Goal: Information Seeking & Learning: Learn about a topic

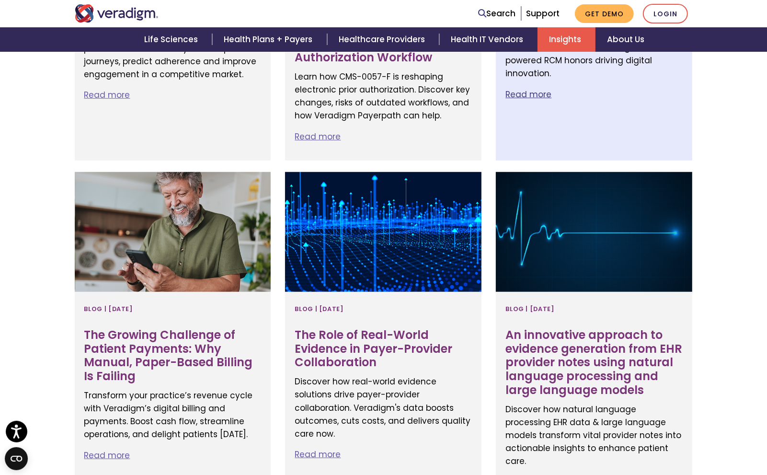
scroll to position [648, 0]
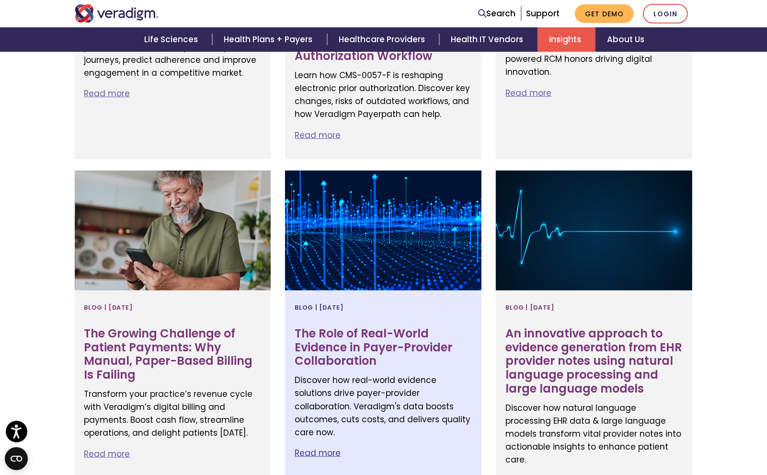
click at [324, 336] on h3 "The Role of Real-World Evidence in Payer-Provider Collaboration" at bounding box center [383, 347] width 177 height 41
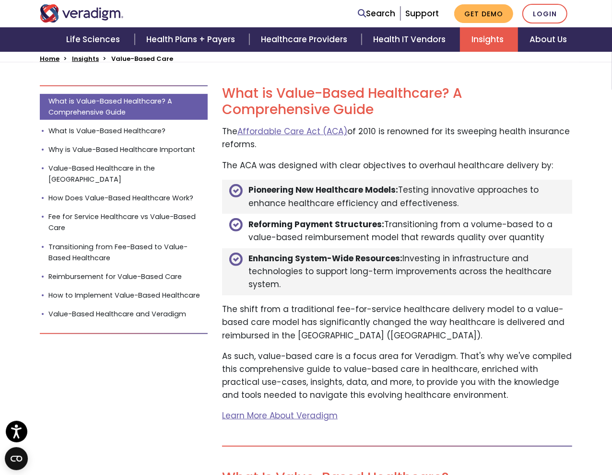
scroll to position [279, 0]
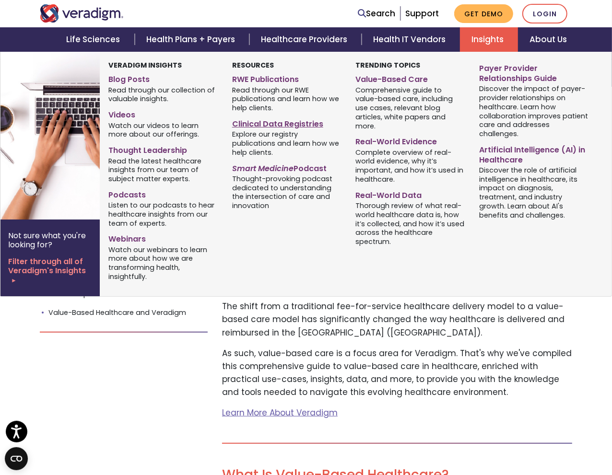
click at [293, 122] on link "Clinical Data Registries" at bounding box center [286, 123] width 109 height 14
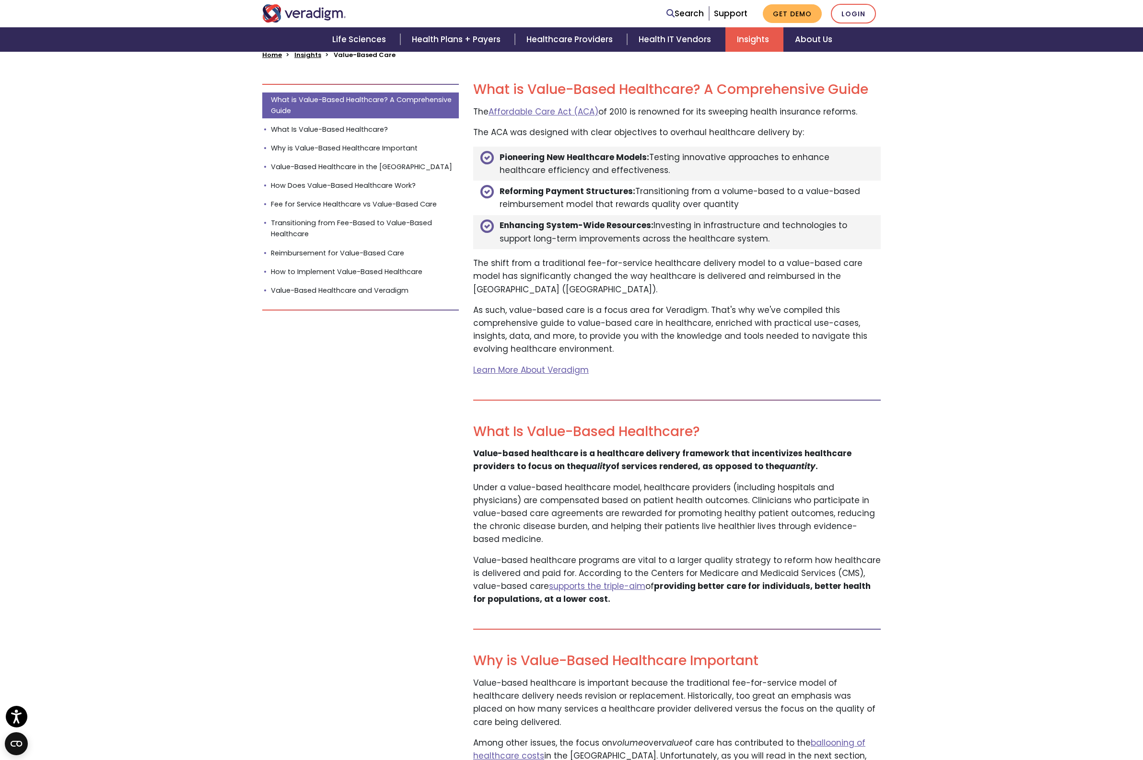
scroll to position [0, 0]
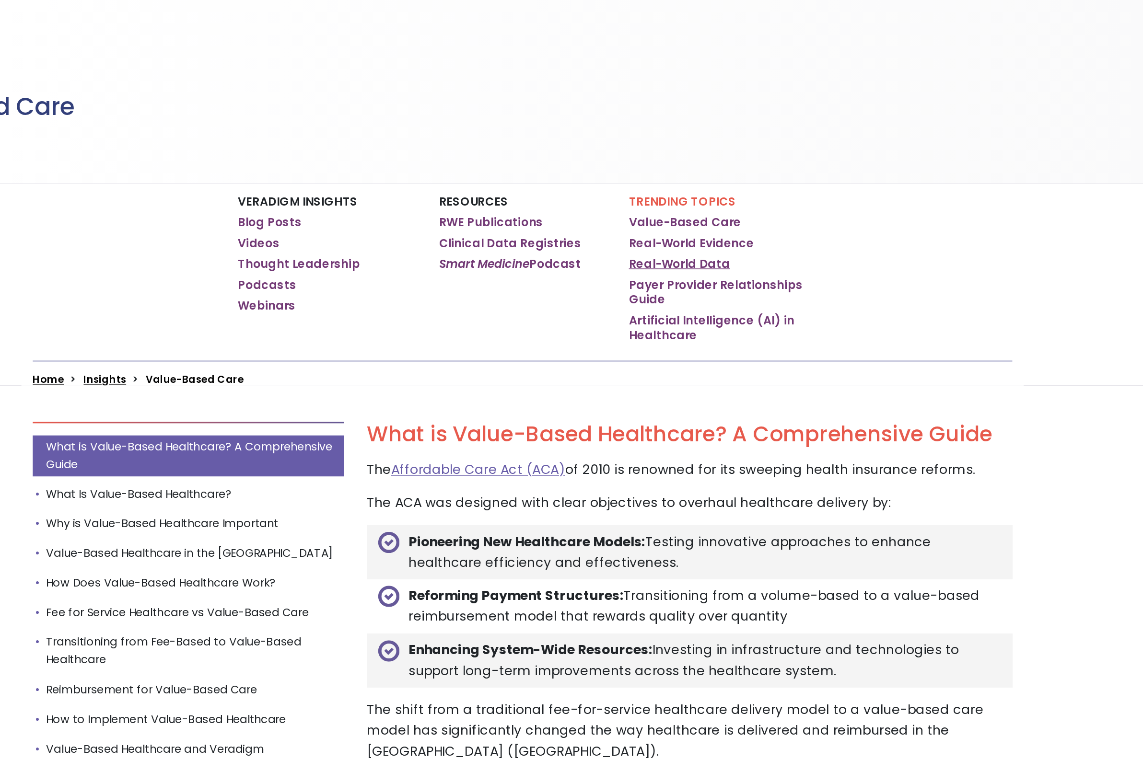
click at [675, 259] on link "Real-World Data" at bounding box center [671, 262] width 64 height 10
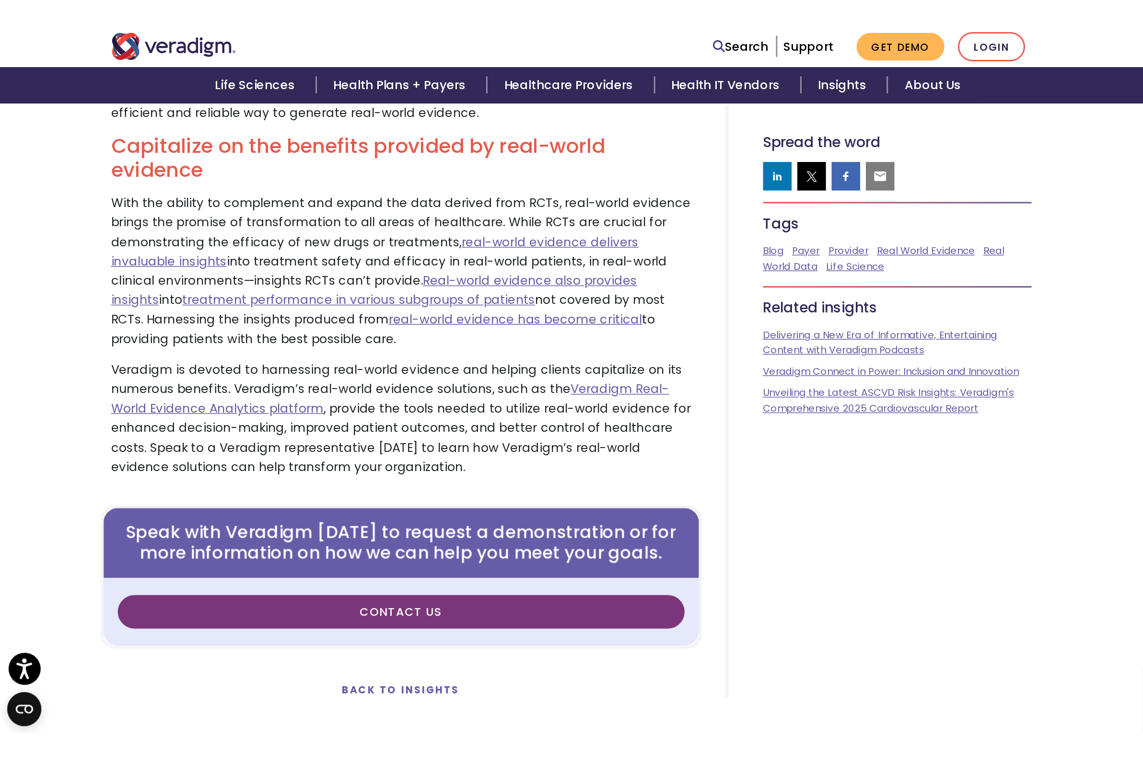
scroll to position [2186, 0]
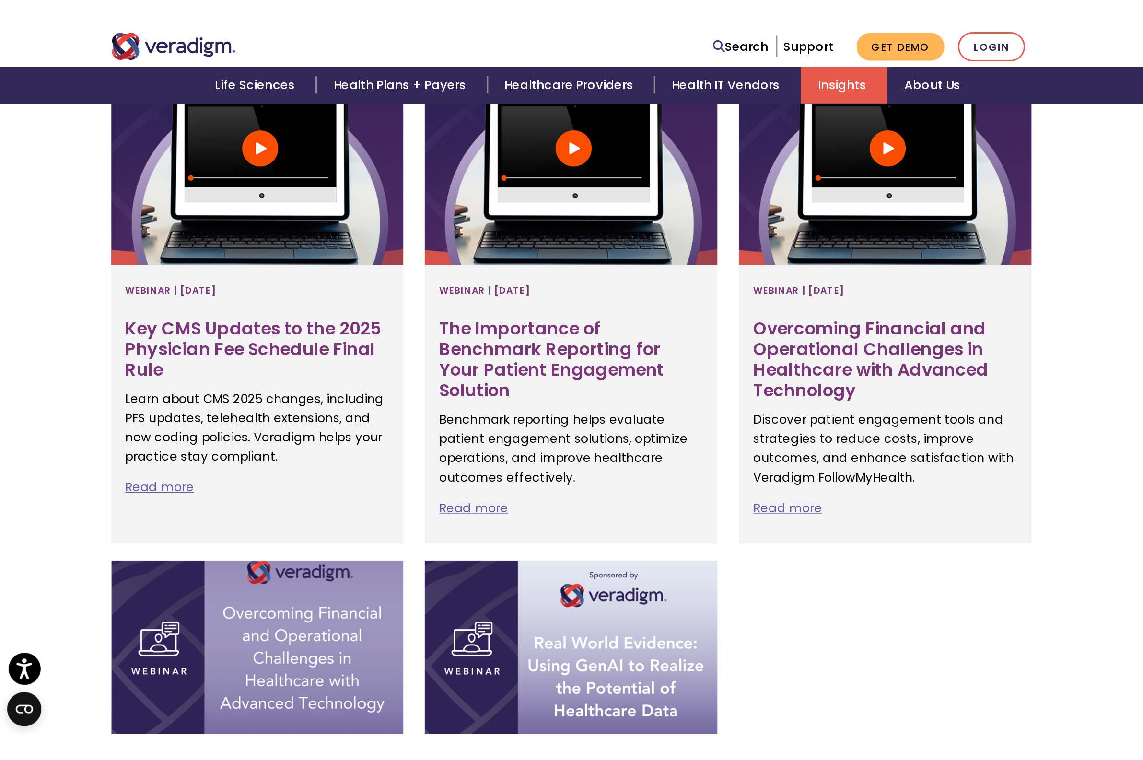
scroll to position [418, 0]
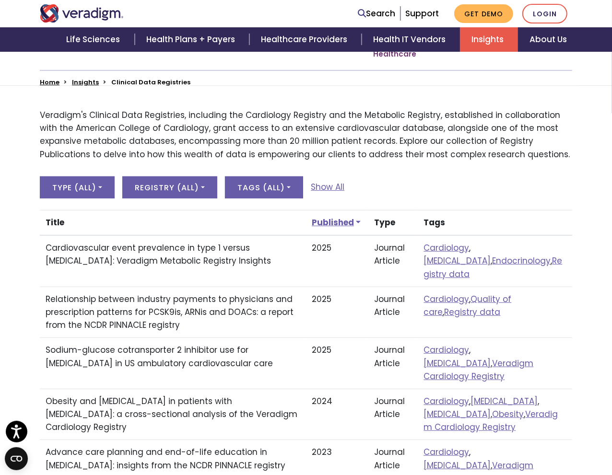
scroll to position [221, 0]
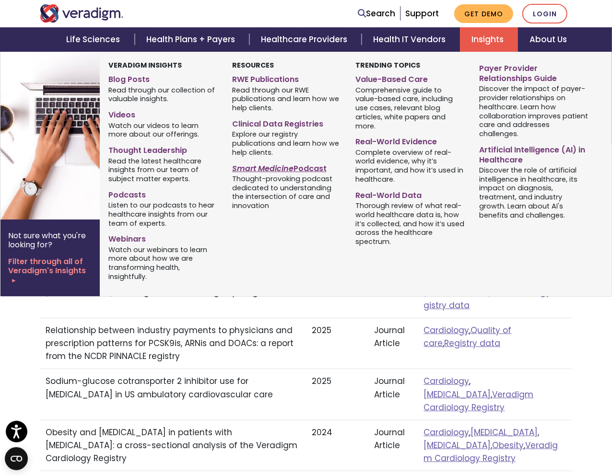
click at [308, 169] on link "Smart Medicine Podcast" at bounding box center [286, 167] width 109 height 14
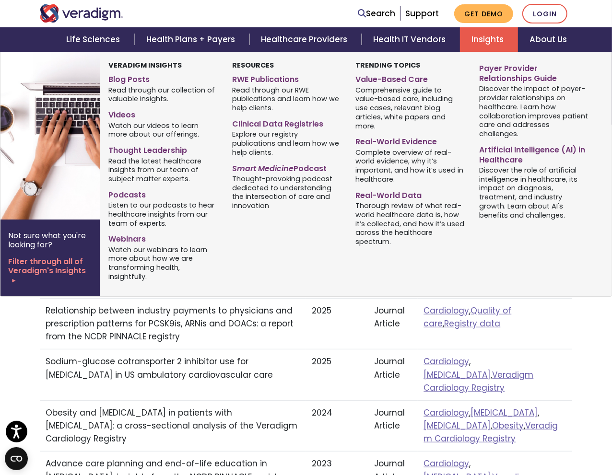
scroll to position [236, 0]
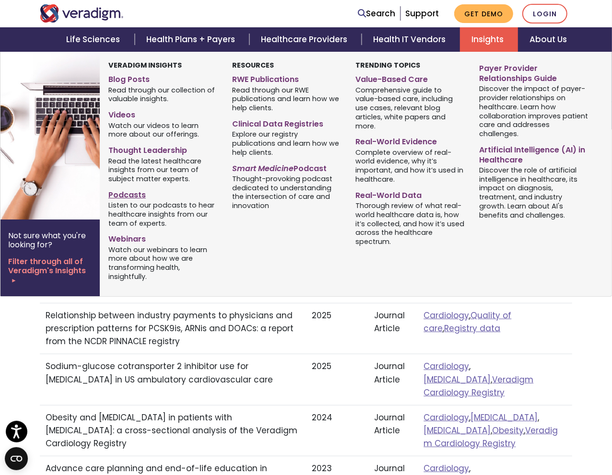
click at [130, 194] on link "Podcasts" at bounding box center [162, 193] width 109 height 14
click at [141, 149] on link "Thought Leadership" at bounding box center [162, 149] width 109 height 14
click at [131, 79] on link "Blog Posts" at bounding box center [162, 78] width 109 height 14
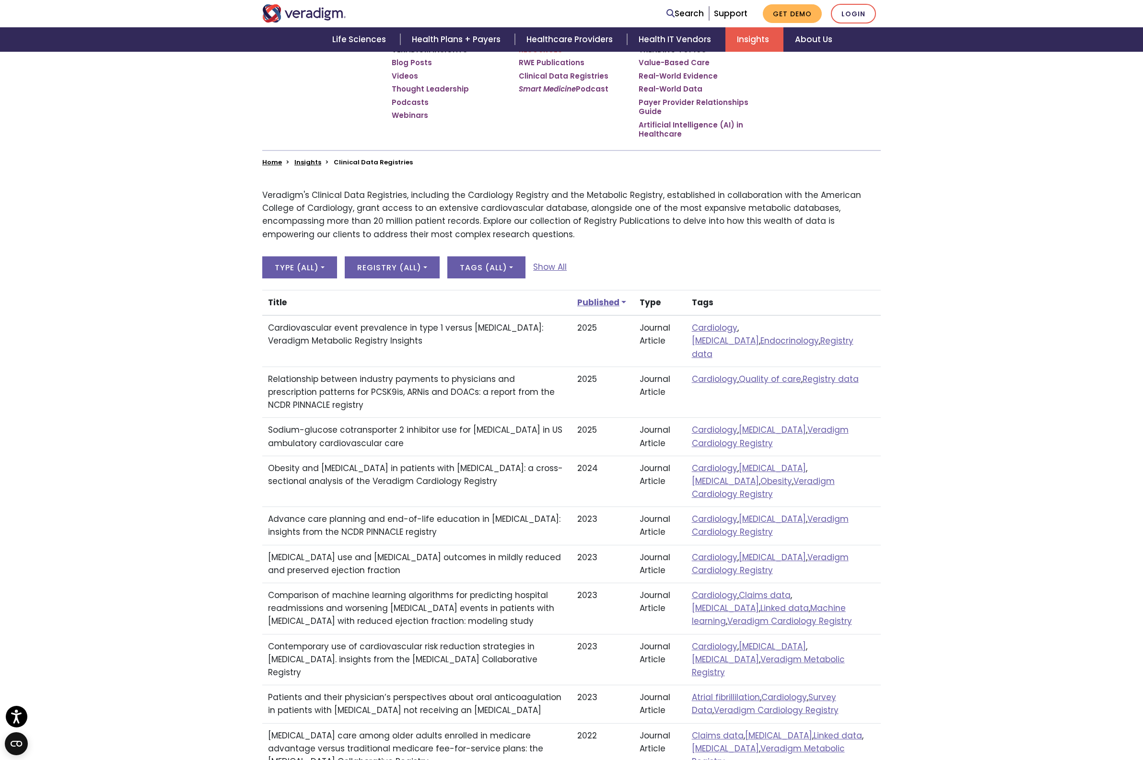
scroll to position [171, 0]
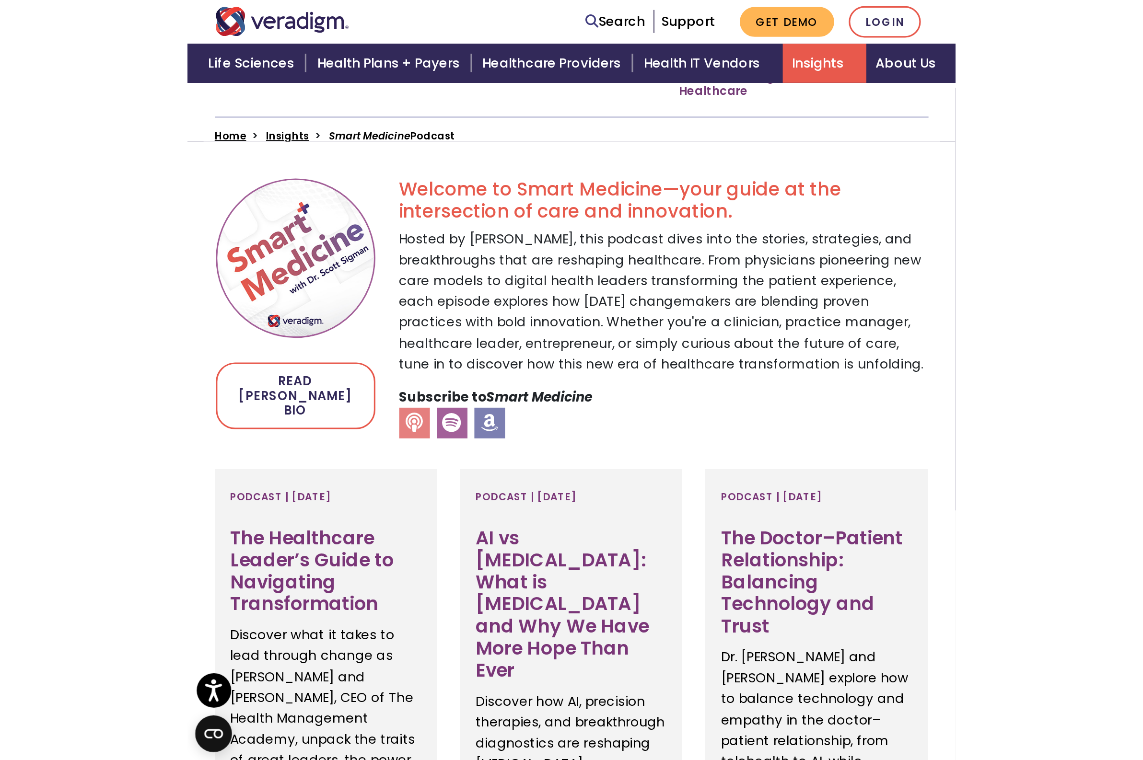
scroll to position [250, 0]
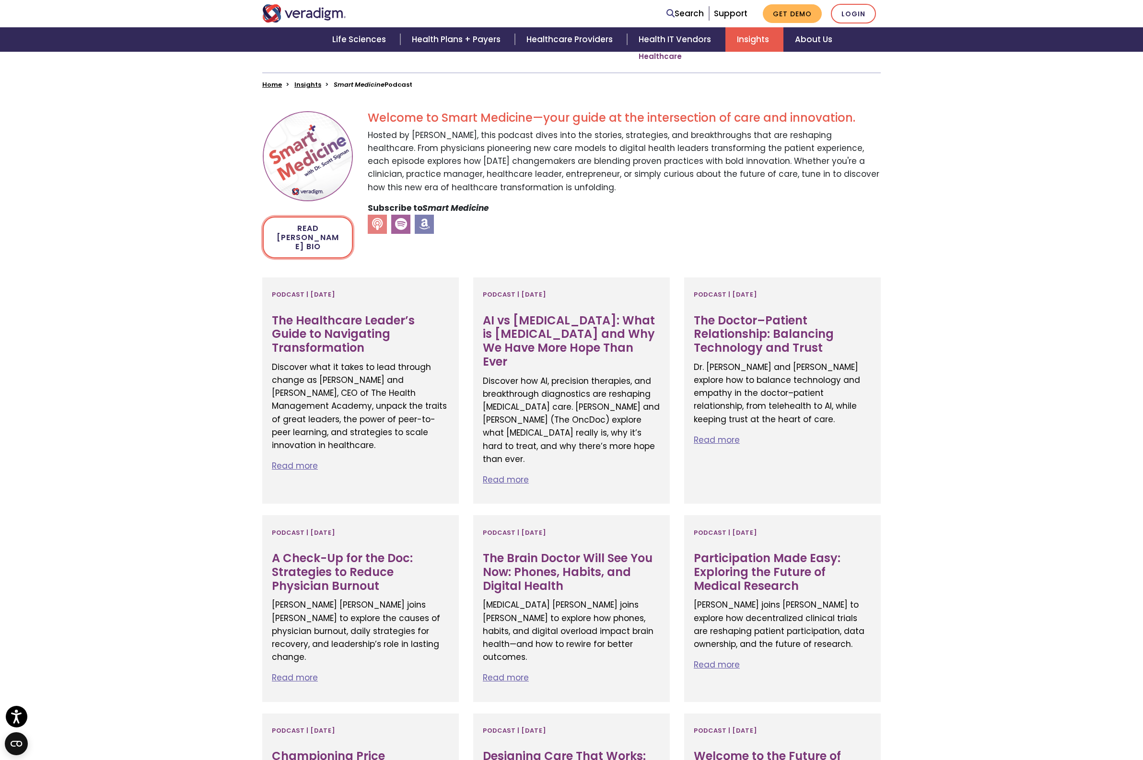
click at [326, 234] on link "Read Dr. Sigman's Bio" at bounding box center [308, 238] width 90 height 42
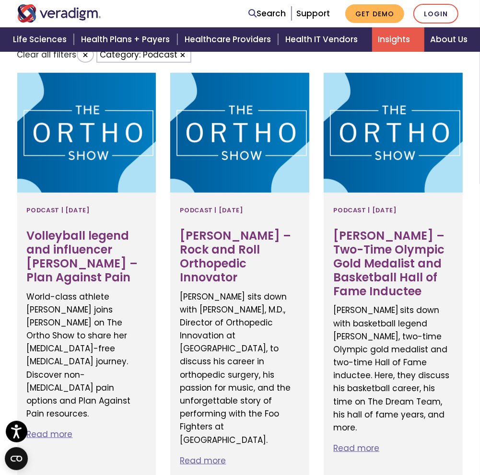
scroll to position [389, 0]
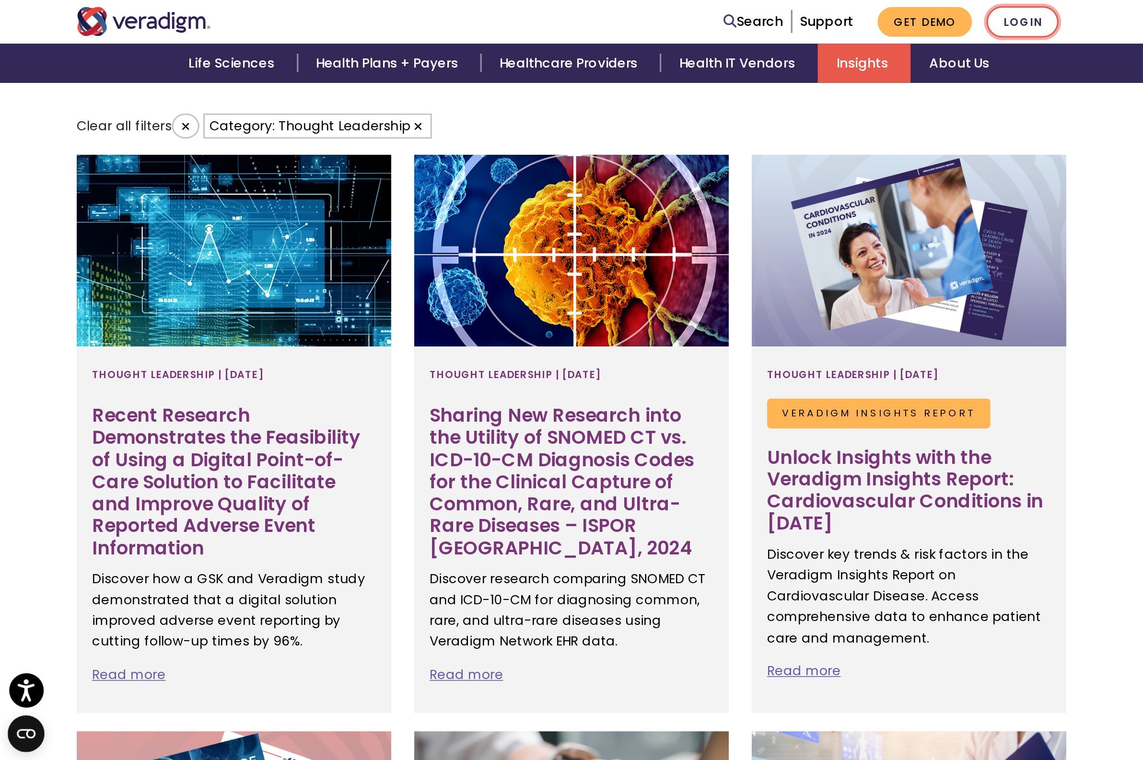
scroll to position [361, 0]
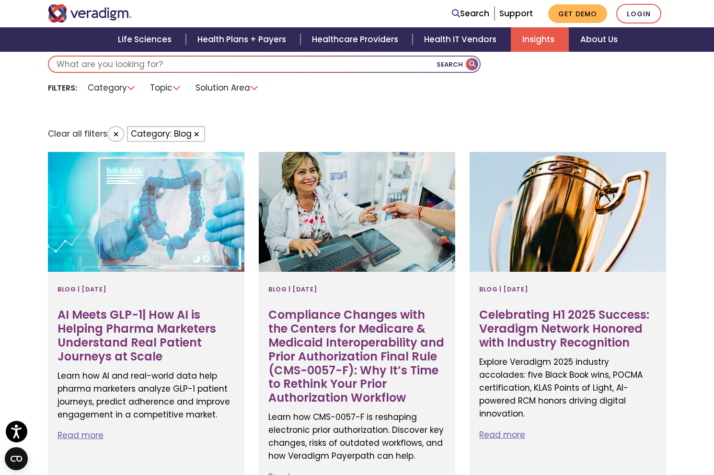
scroll to position [371, 0]
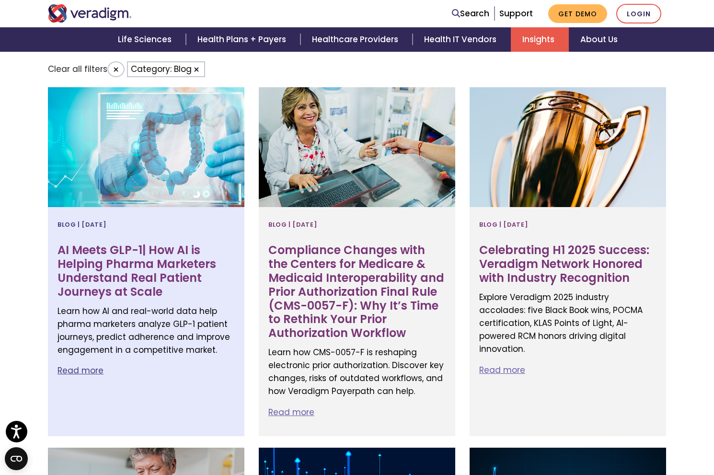
click at [98, 245] on h3 "AI Meets GLP-1| How AI is Helping Pharma Marketers Understand Real Patient Jour…" at bounding box center [146, 271] width 177 height 55
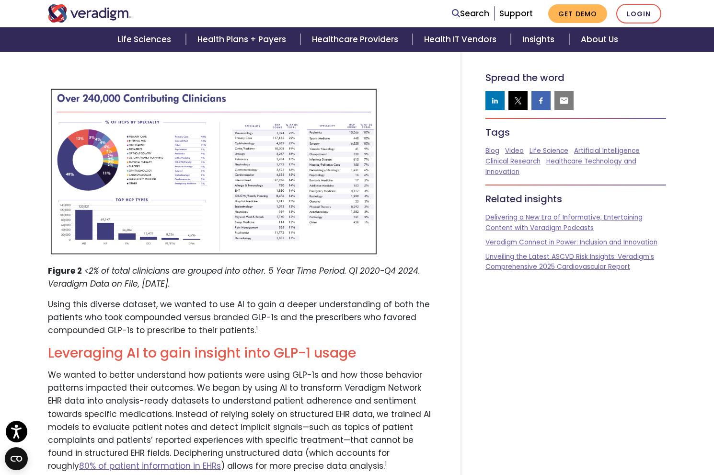
scroll to position [1899, 0]
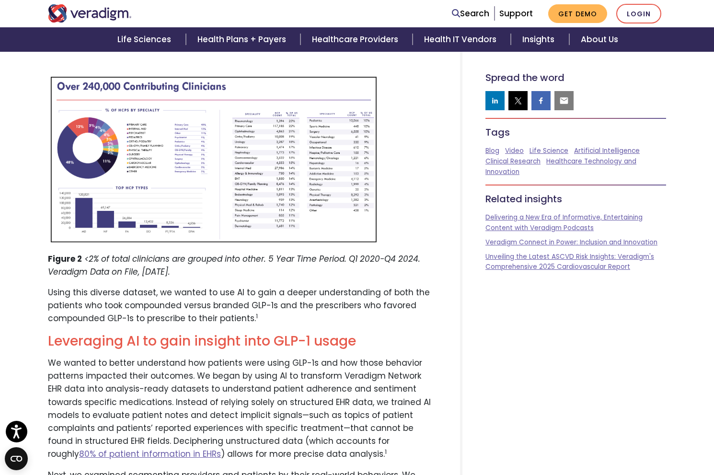
click at [129, 145] on img at bounding box center [213, 158] width 331 height 173
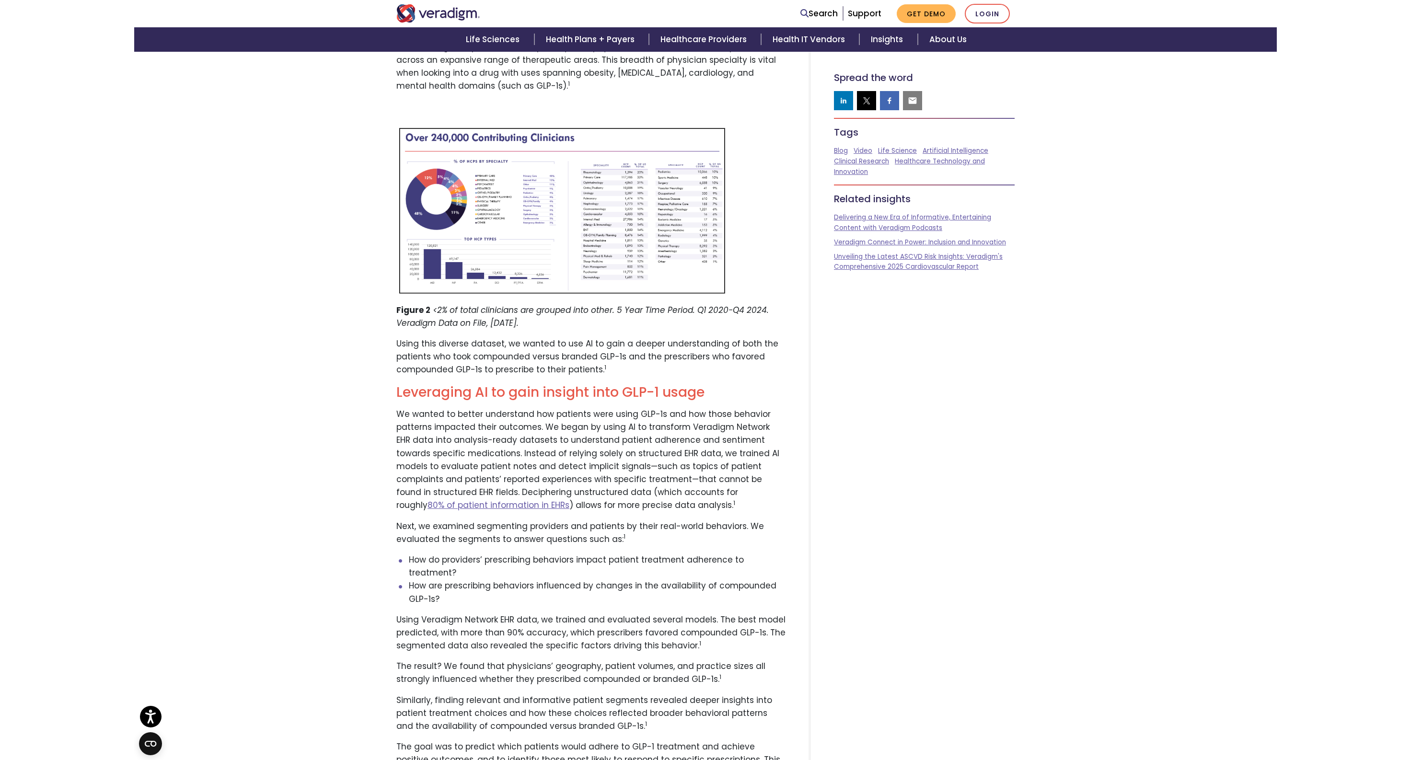
scroll to position [1902, 0]
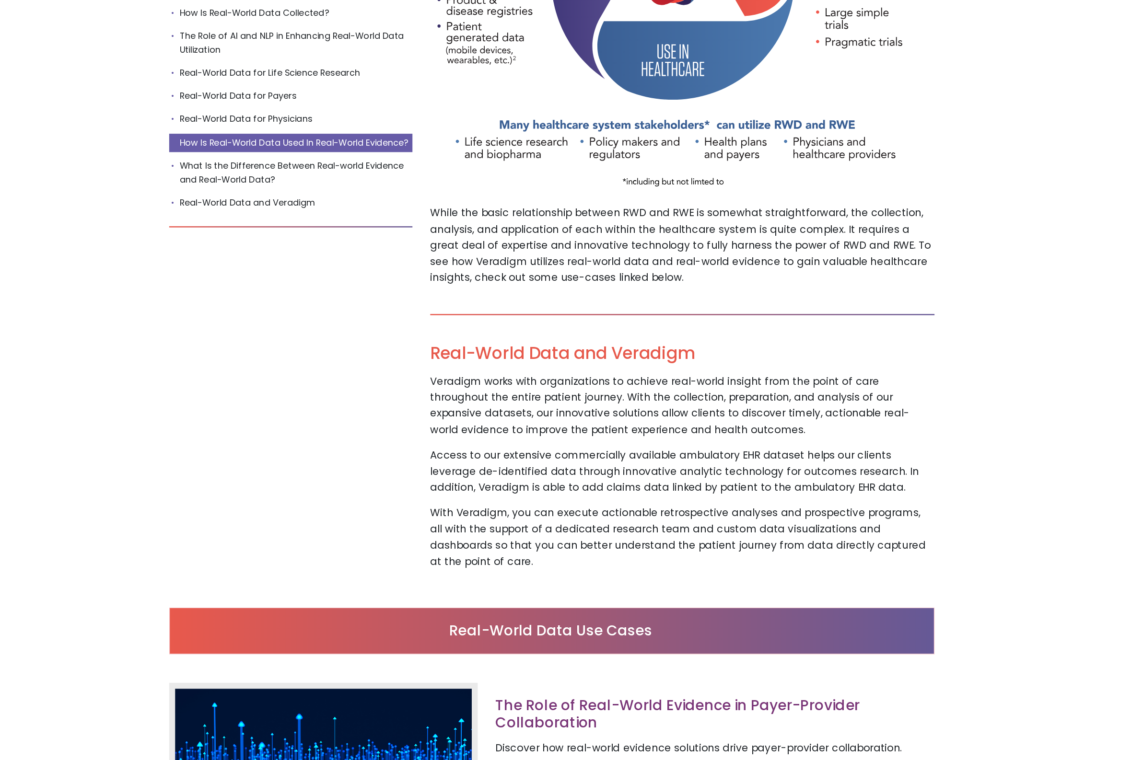
scroll to position [3705, 0]
